Goal: Task Accomplishment & Management: Manage account settings

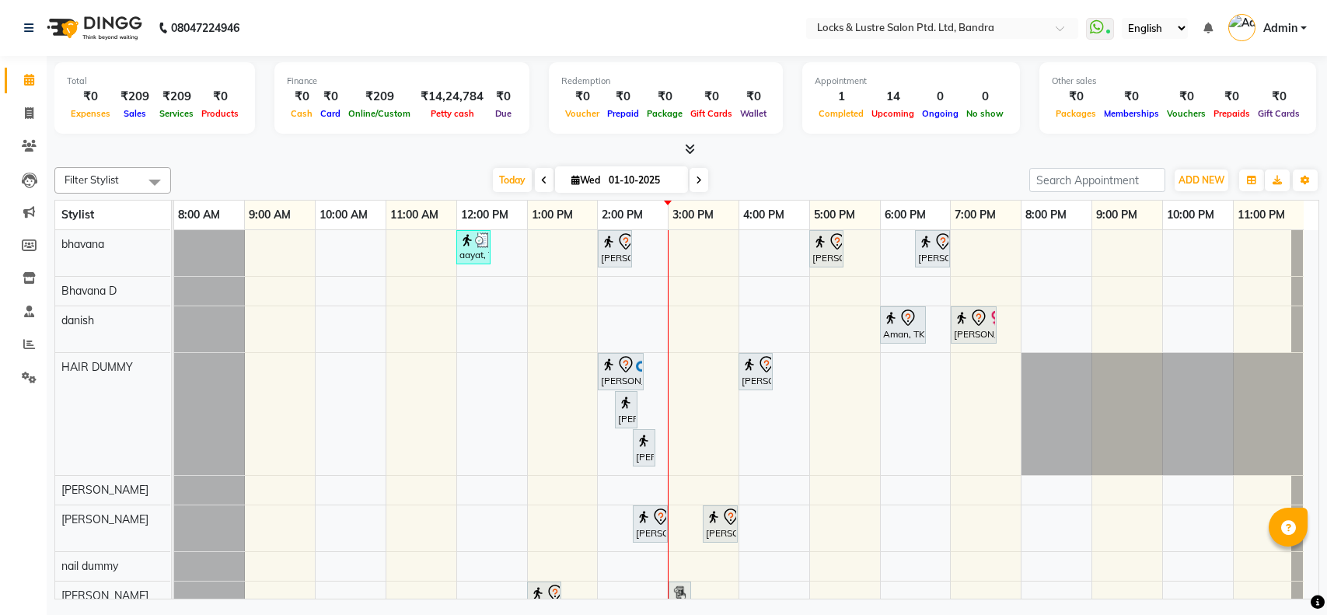
click at [514, 177] on span "Today" at bounding box center [512, 180] width 39 height 24
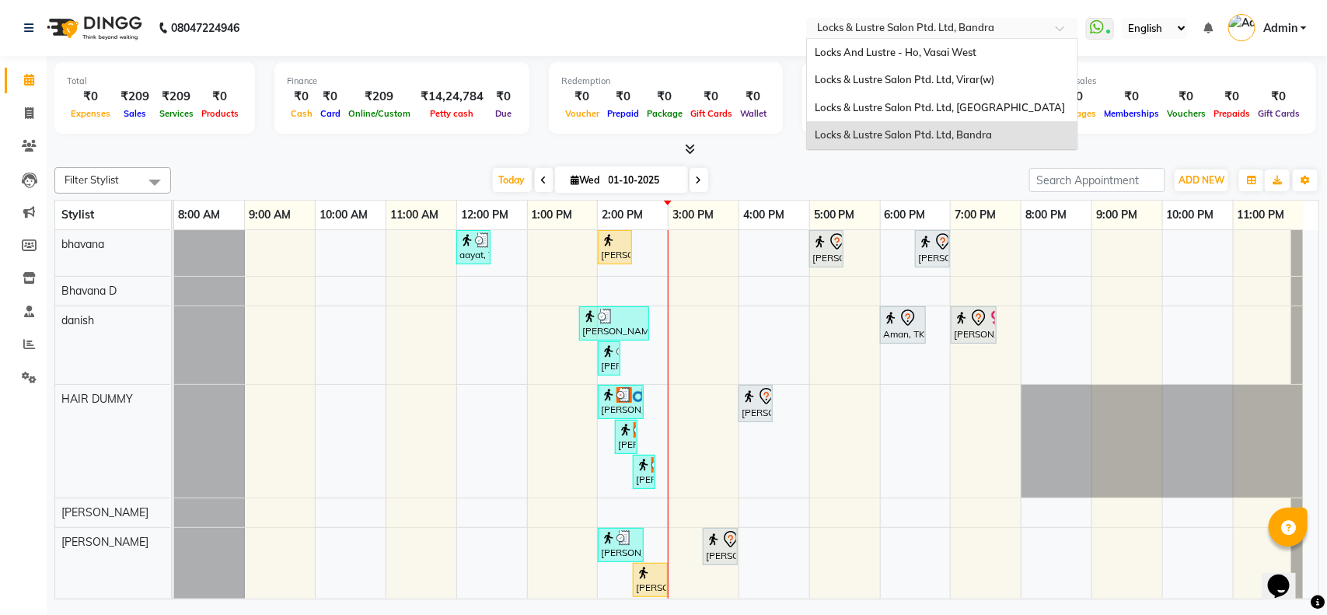
click at [895, 33] on input "text" at bounding box center [926, 30] width 225 height 16
click at [908, 105] on span "Locks & Lustre Salon Ptd. Ltd, Lower Parel" at bounding box center [940, 107] width 250 height 12
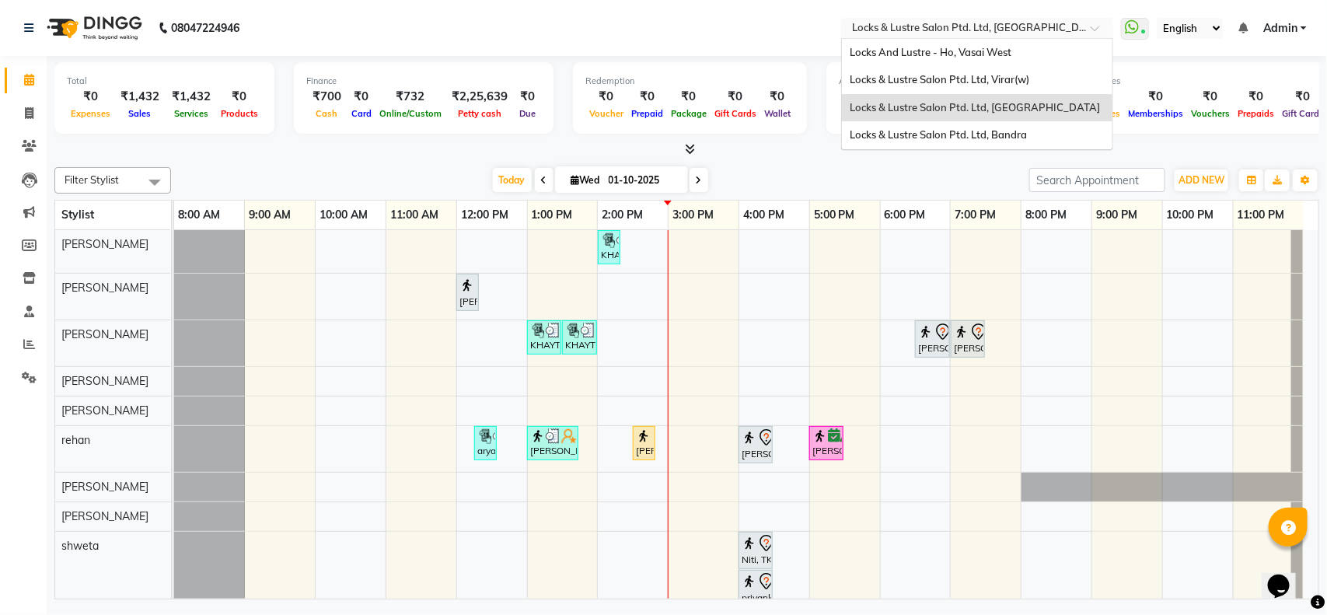
click at [961, 32] on input "text" at bounding box center [961, 30] width 225 height 16
click at [947, 141] on span "Locks & Lustre Salon Ptd. Ltd, Bandra" at bounding box center [937, 134] width 177 height 12
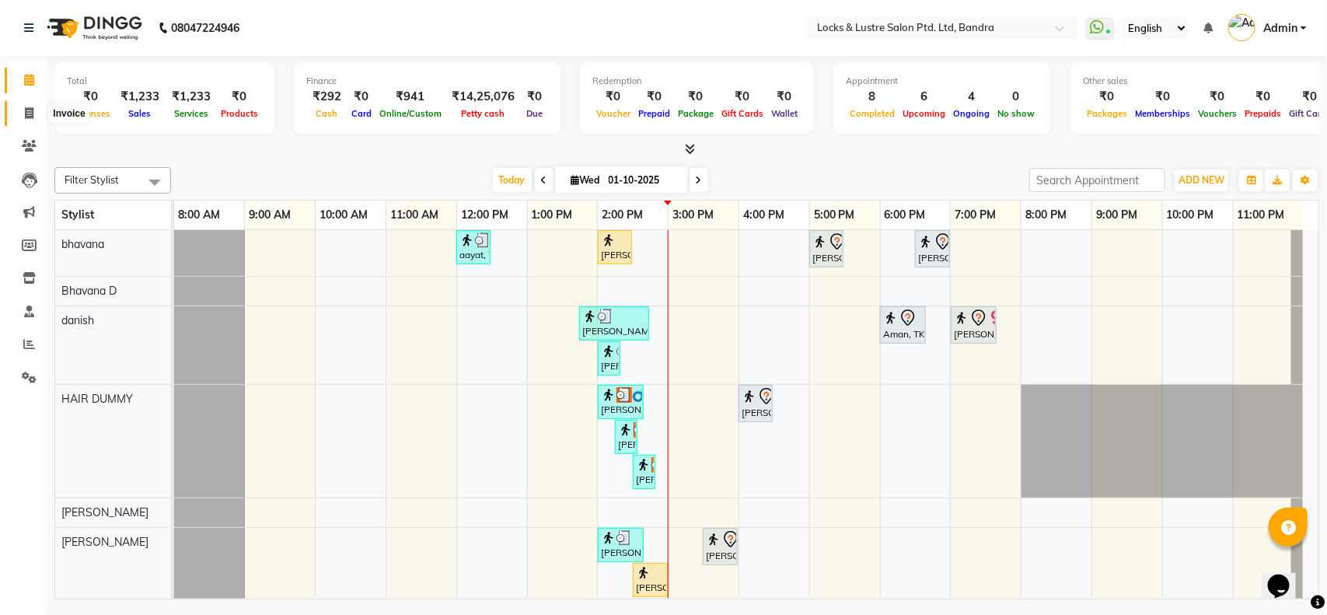
click at [31, 110] on icon at bounding box center [29, 113] width 9 height 12
select select "service"
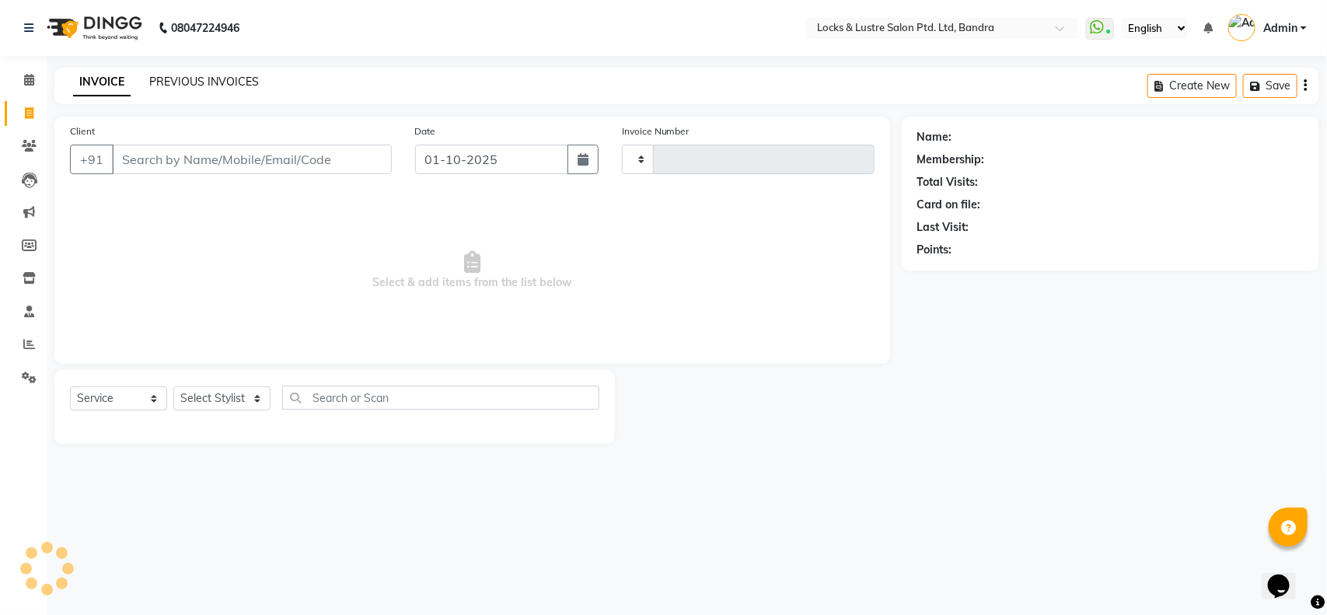
click at [222, 78] on link "PREVIOUS INVOICES" at bounding box center [204, 82] width 110 height 14
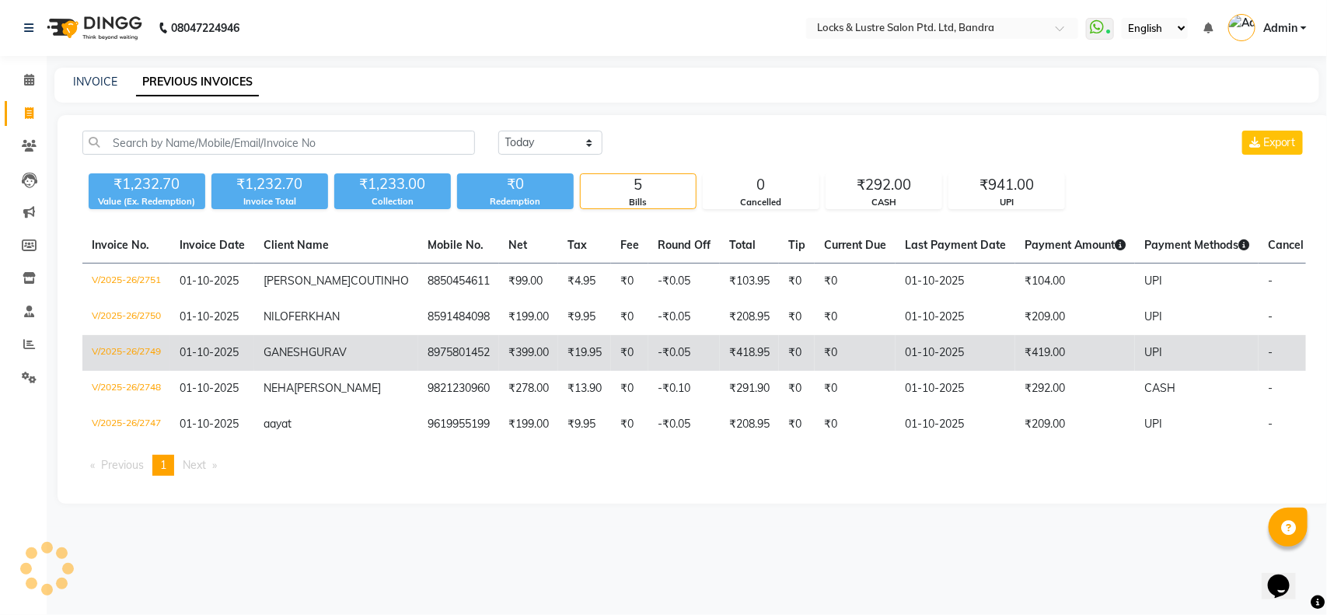
click at [125, 371] on td "V/2025-26/2749" at bounding box center [126, 353] width 88 height 36
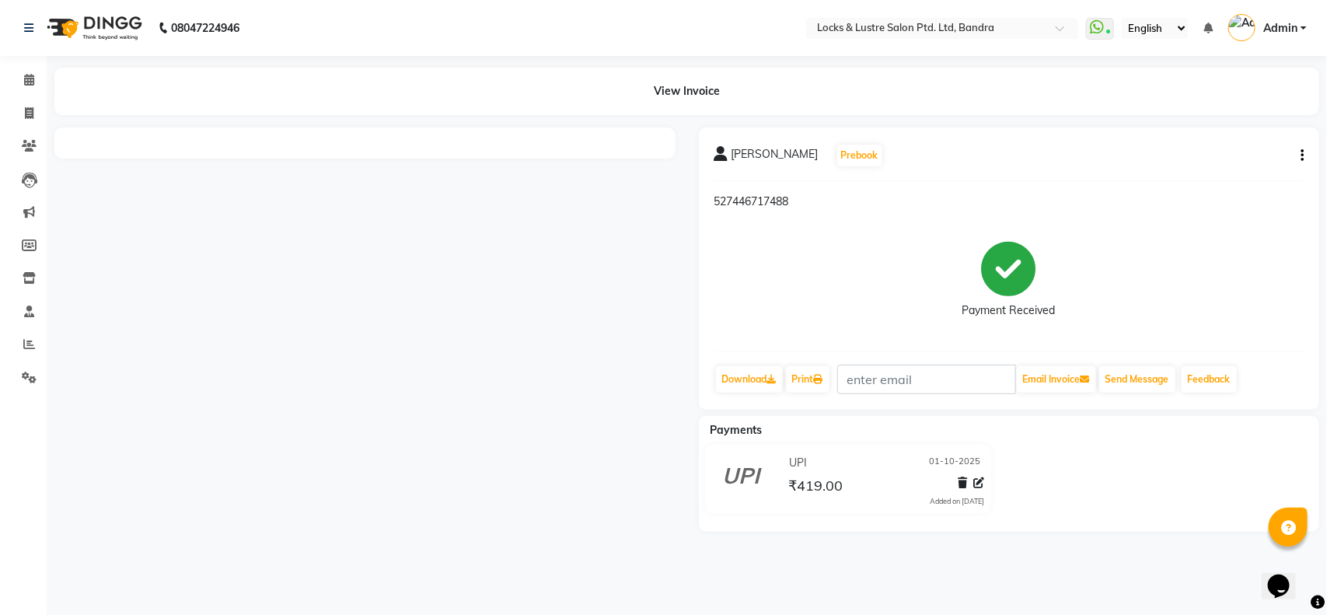
click at [1302, 155] on icon "button" at bounding box center [1301, 155] width 3 height 1
click at [1205, 175] on div "Edit Invoice" at bounding box center [1224, 175] width 106 height 19
select select "service"
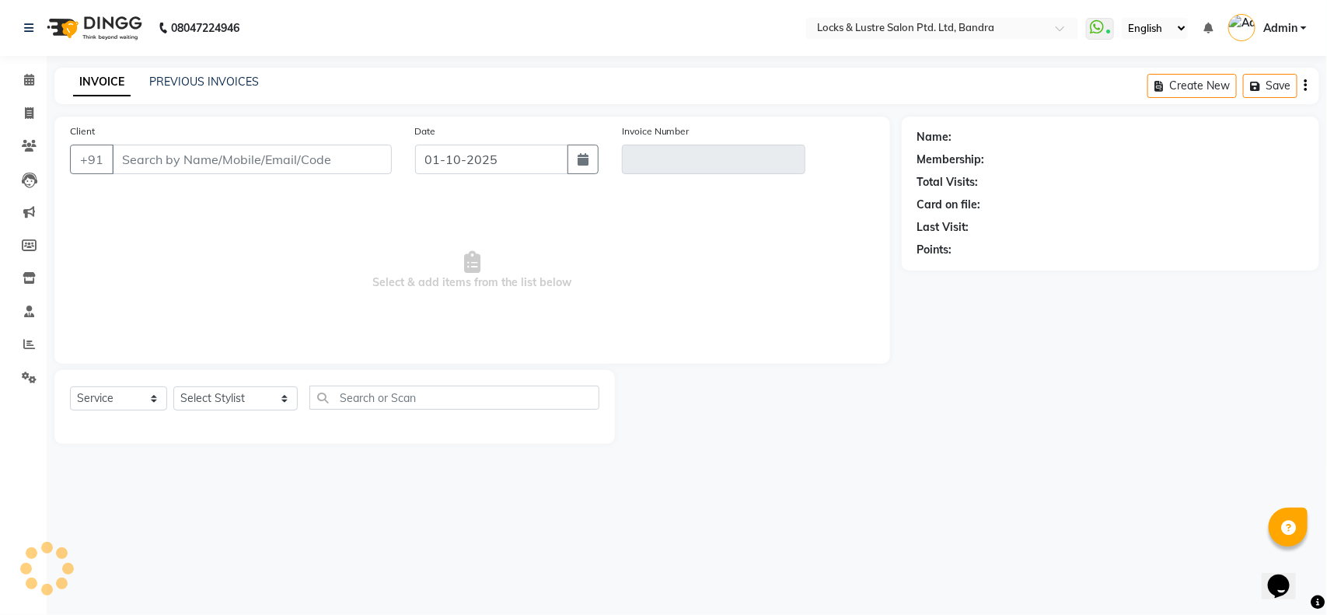
type input "8975801452"
type input "V/2025-26/2749"
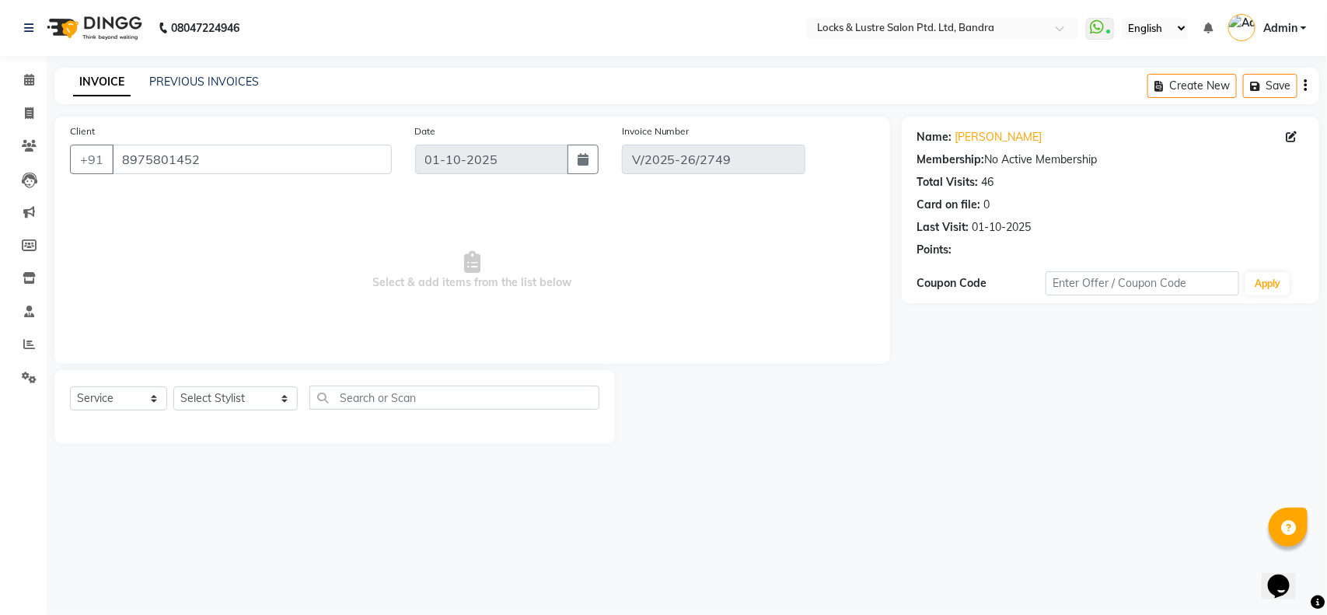
select select "select"
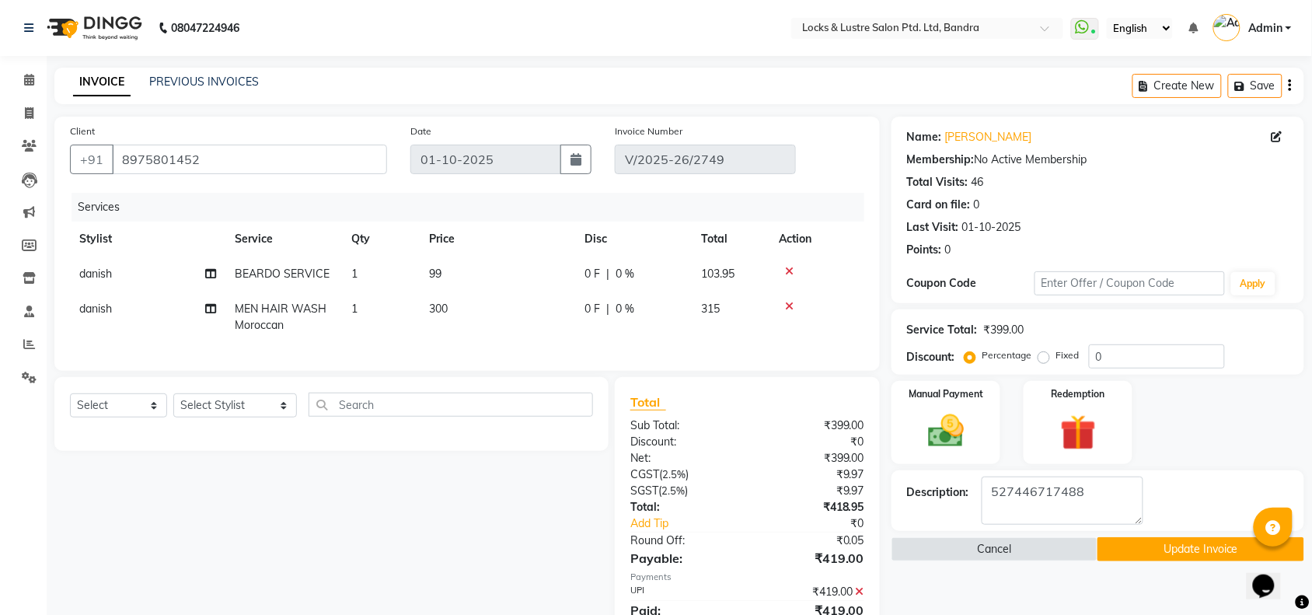
click at [262, 312] on span "MEN HAIR WASH Moroccan" at bounding box center [281, 317] width 92 height 30
select select "62969"
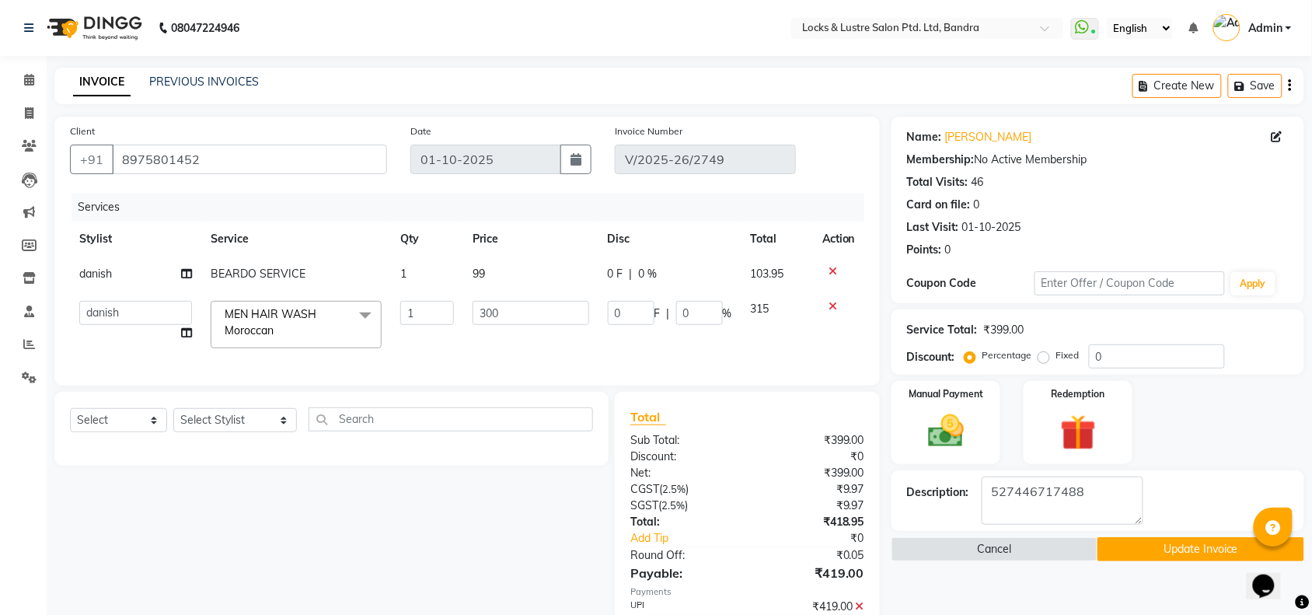
click at [262, 312] on span "MEN HAIR WASH Moroccan" at bounding box center [271, 322] width 92 height 30
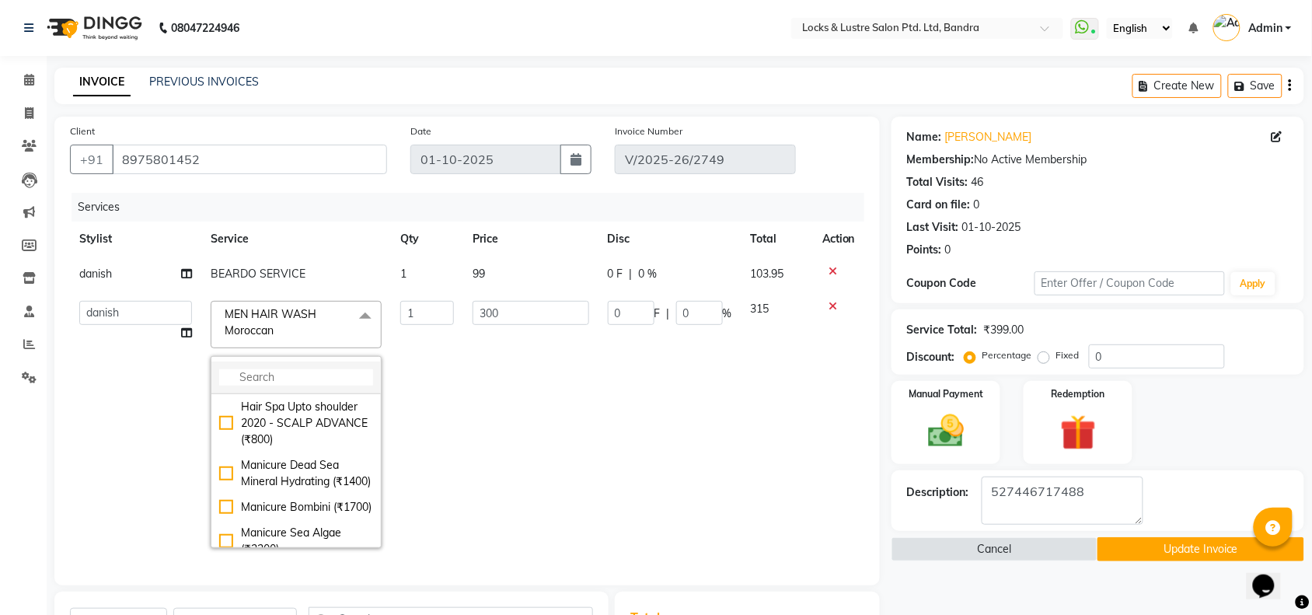
click at [258, 373] on input "multiselect-search" at bounding box center [296, 377] width 154 height 16
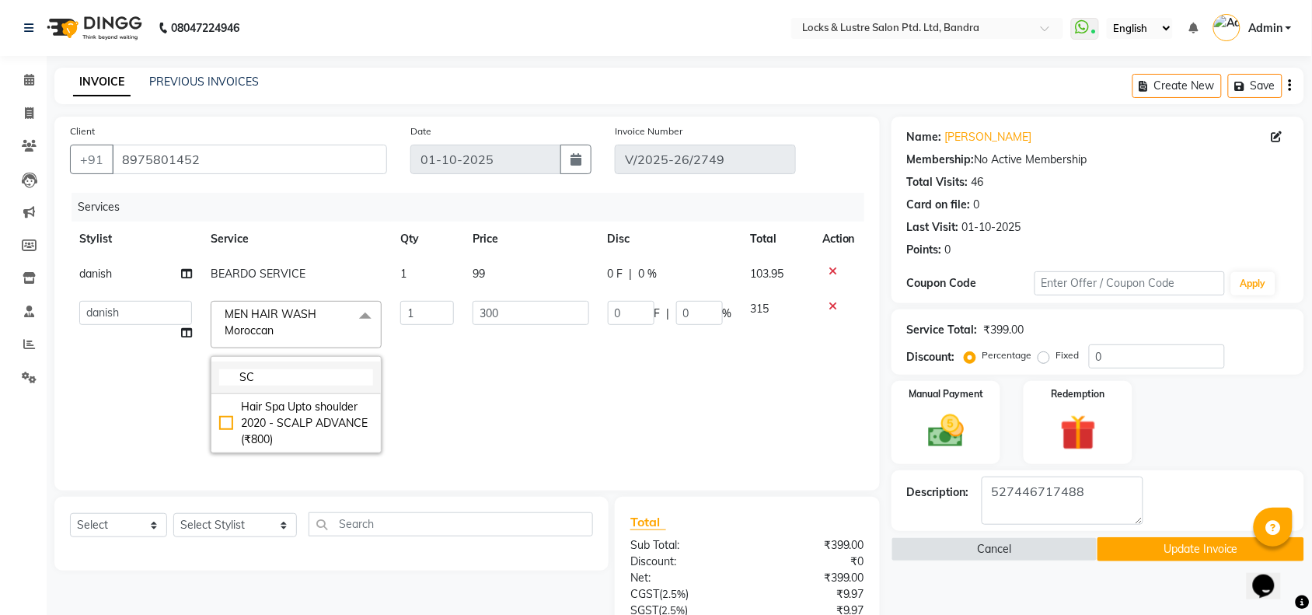
type input "S"
type input "ADVANCED"
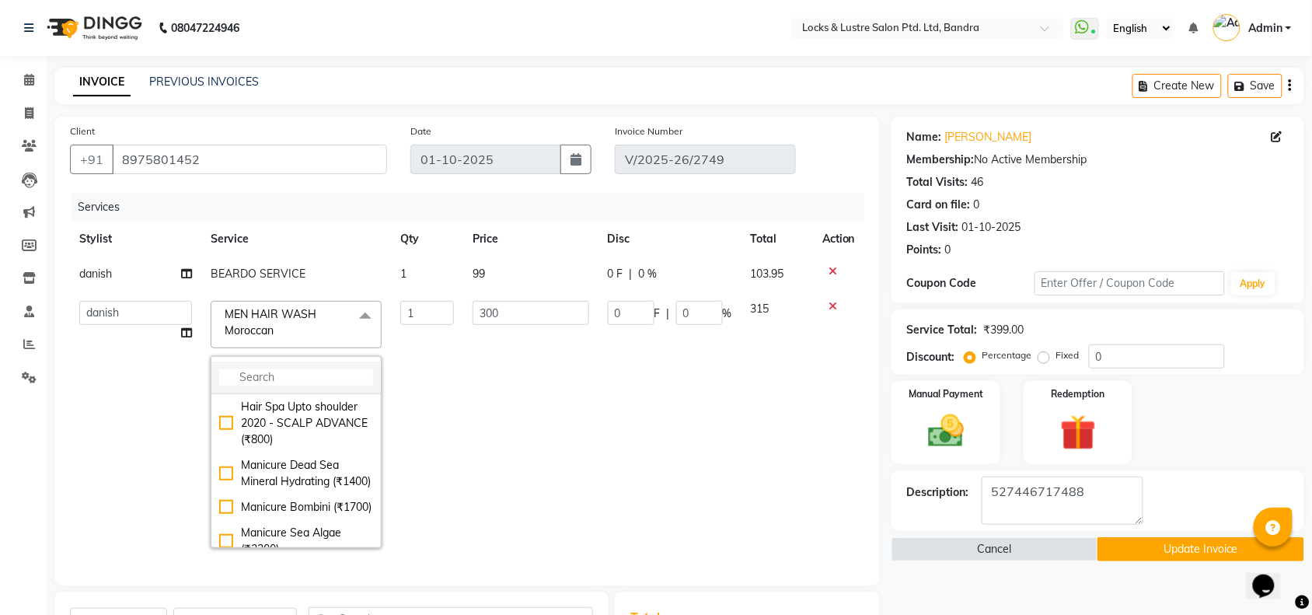
click at [309, 366] on li at bounding box center [295, 377] width 169 height 33
click at [308, 379] on input "multiselect-search" at bounding box center [296, 377] width 154 height 16
type input "A"
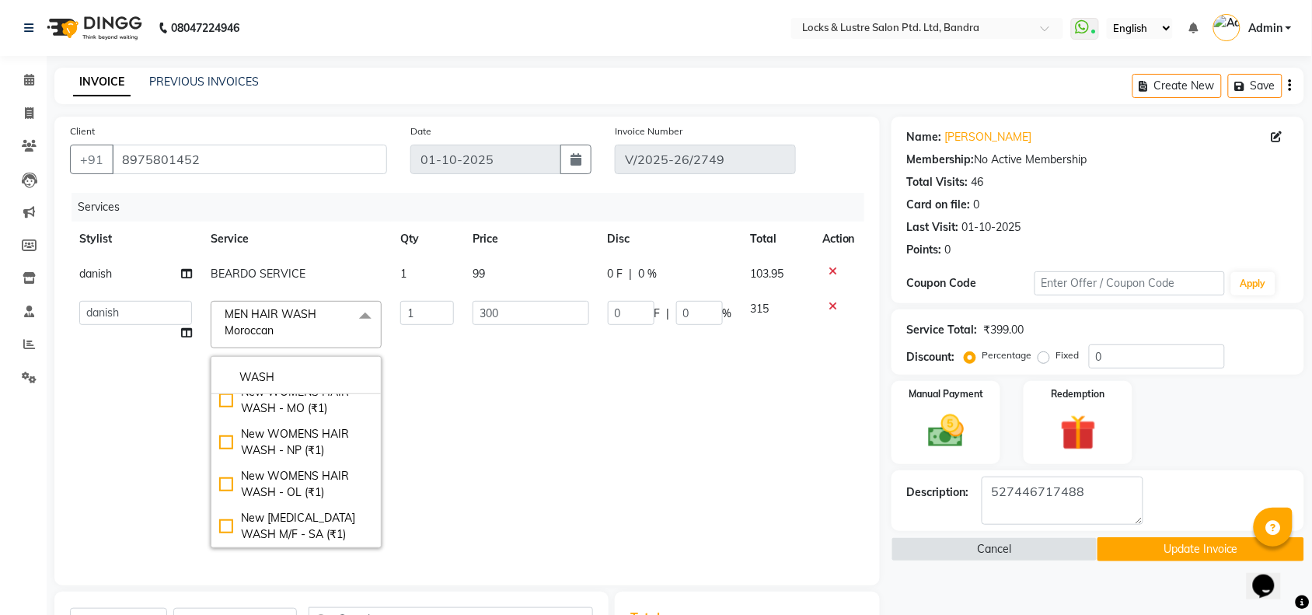
scroll to position [391, 0]
type input "WASH"
click at [262, 538] on div "New DANDRUFF WASH M/F - SA (₹1)" at bounding box center [296, 526] width 154 height 33
type input "1"
checkbox input "false"
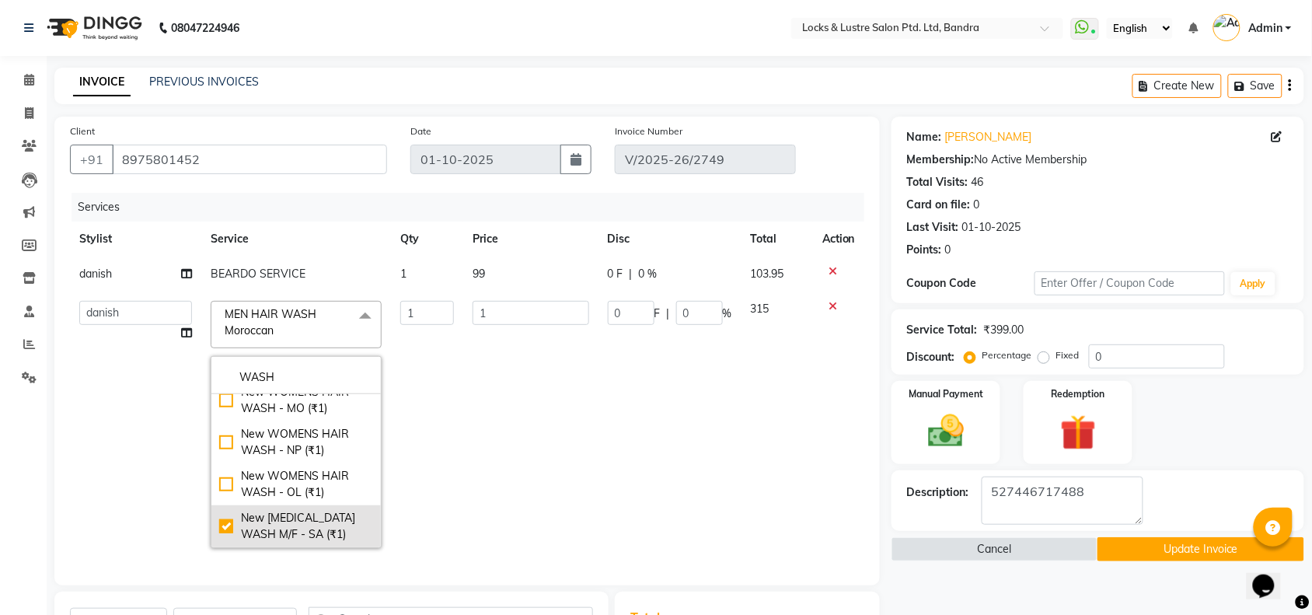
checkbox input "true"
click at [505, 323] on input "1" at bounding box center [531, 313] width 116 height 24
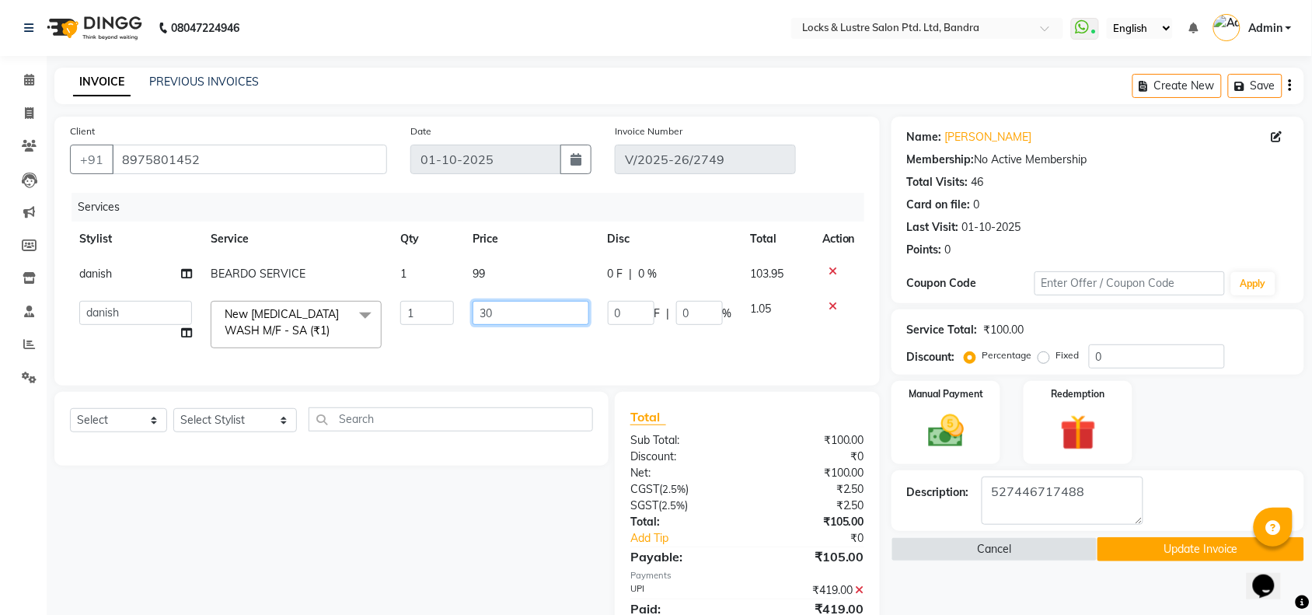
type input "300"
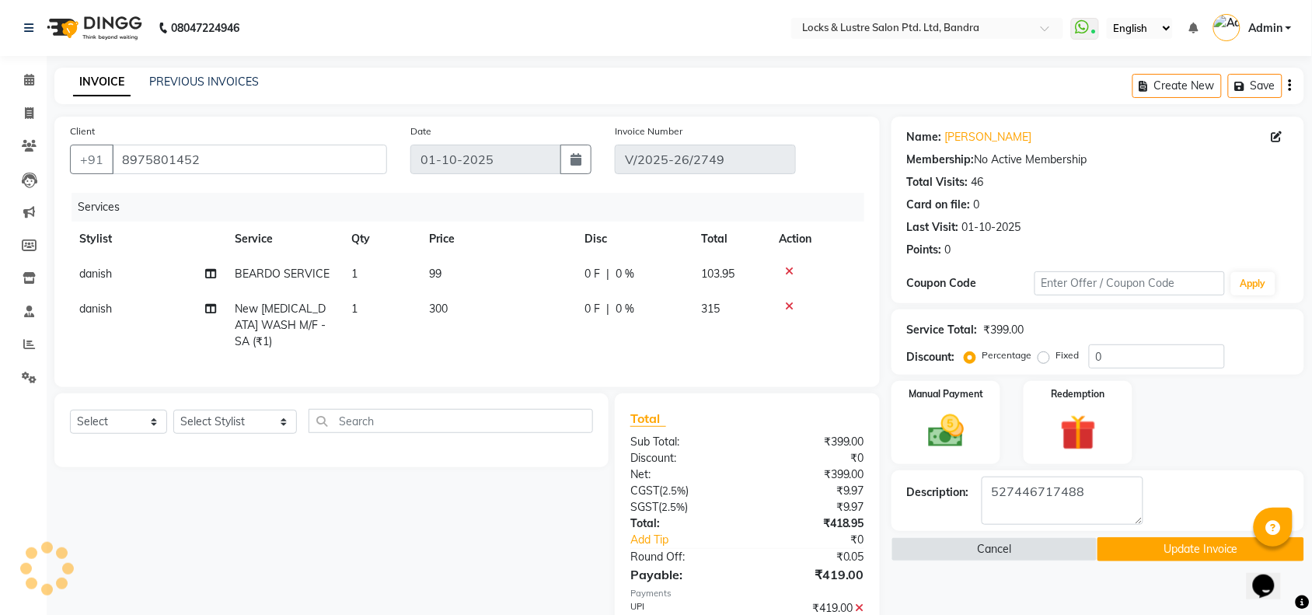
click at [518, 352] on td "300" at bounding box center [497, 325] width 155 height 68
select select "62969"
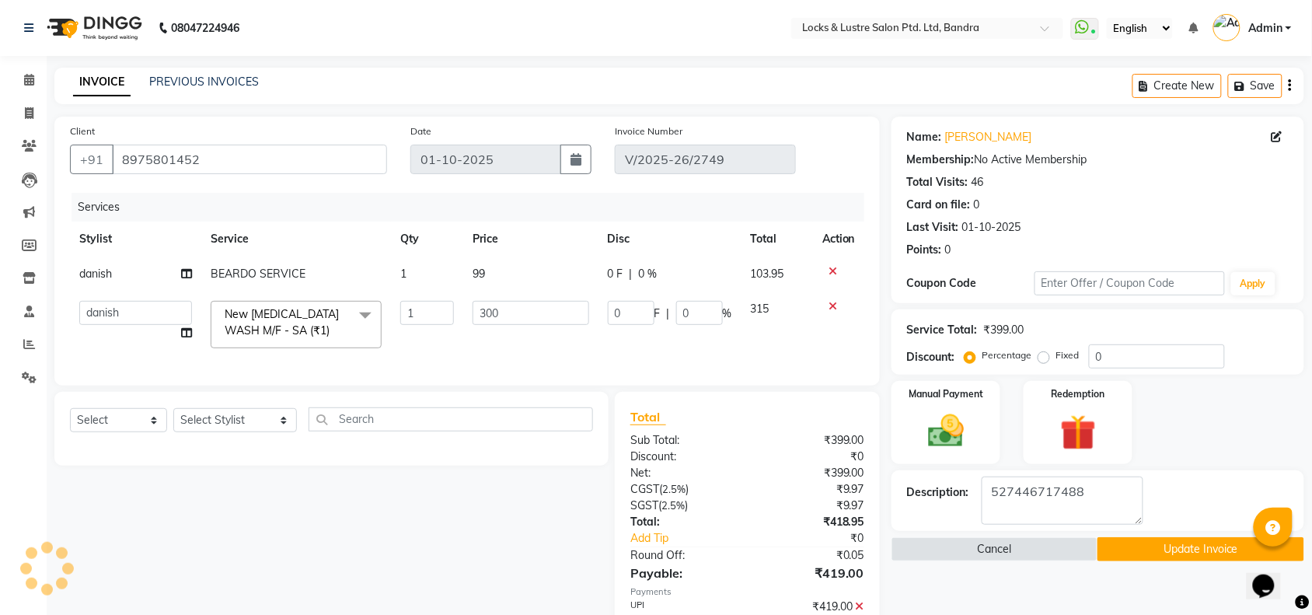
scroll to position [92, 0]
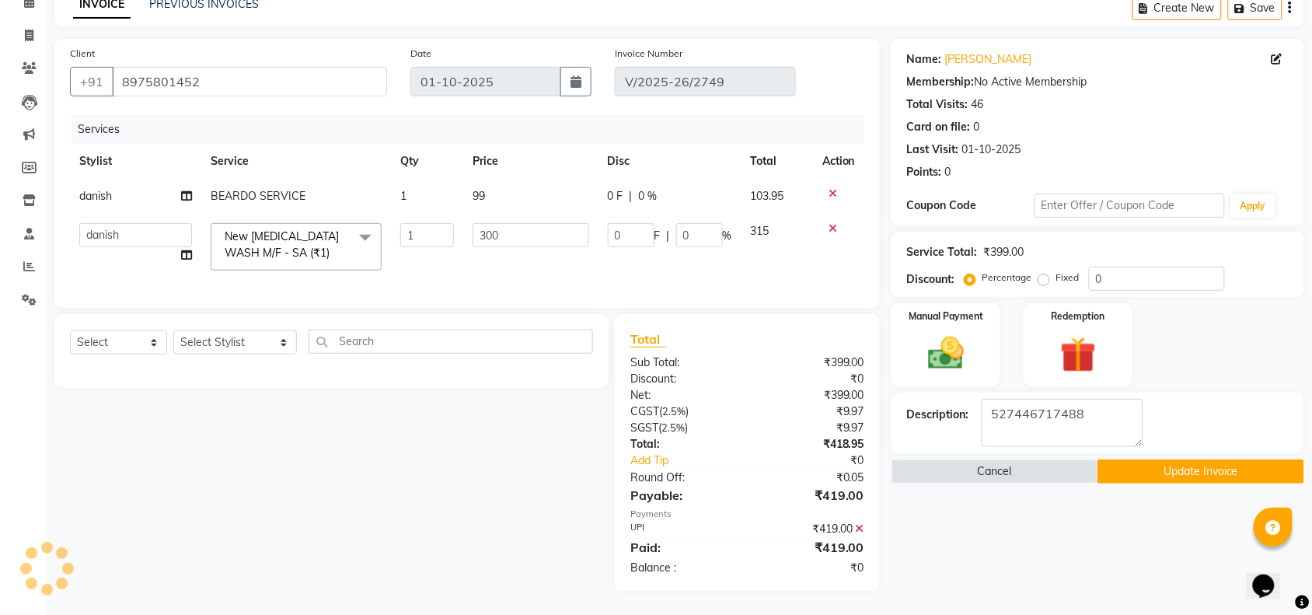
click at [1174, 459] on button "Update Invoice" at bounding box center [1200, 471] width 206 height 24
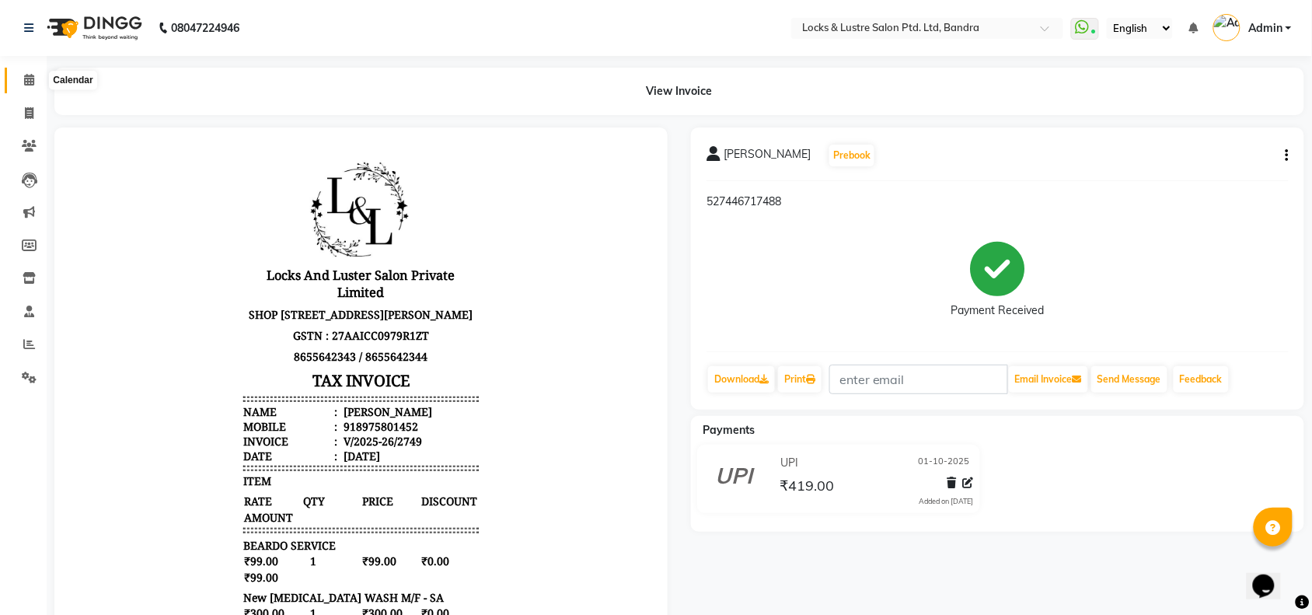
click at [31, 84] on icon at bounding box center [29, 80] width 10 height 12
